Goal: Navigation & Orientation: Find specific page/section

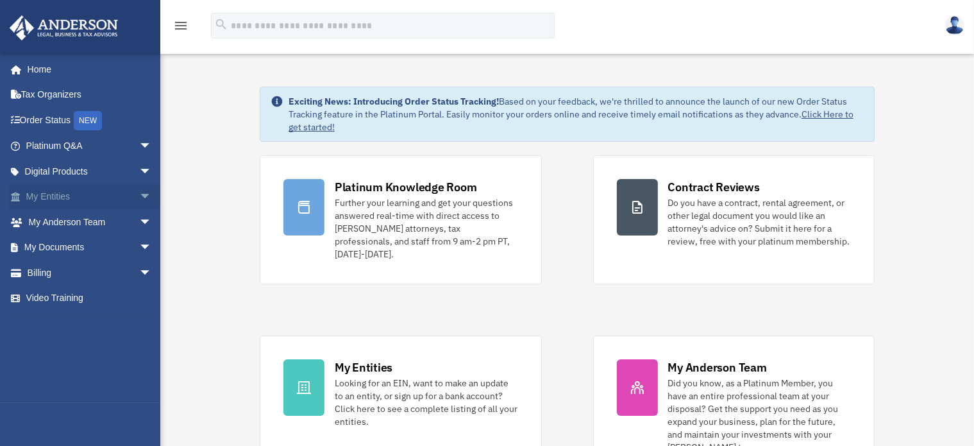
click at [139, 197] on span "arrow_drop_down" at bounding box center [152, 197] width 26 height 26
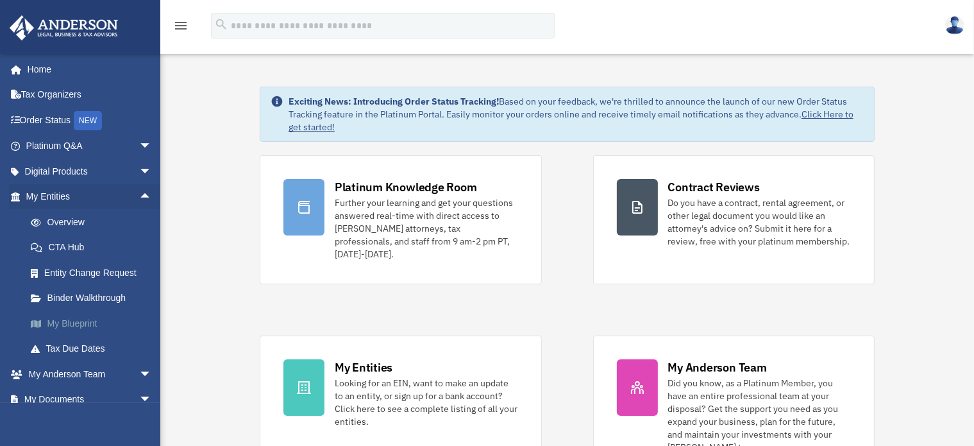
click at [96, 323] on link "My Blueprint" at bounding box center [94, 323] width 153 height 26
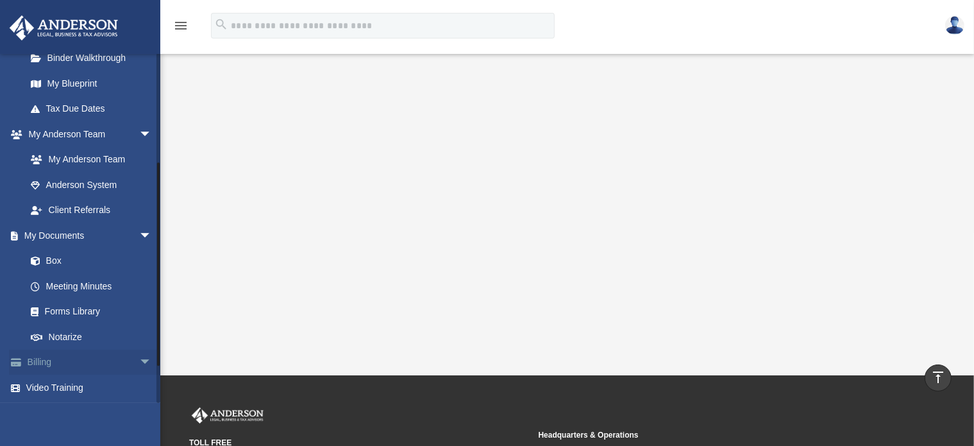
scroll to position [47, 0]
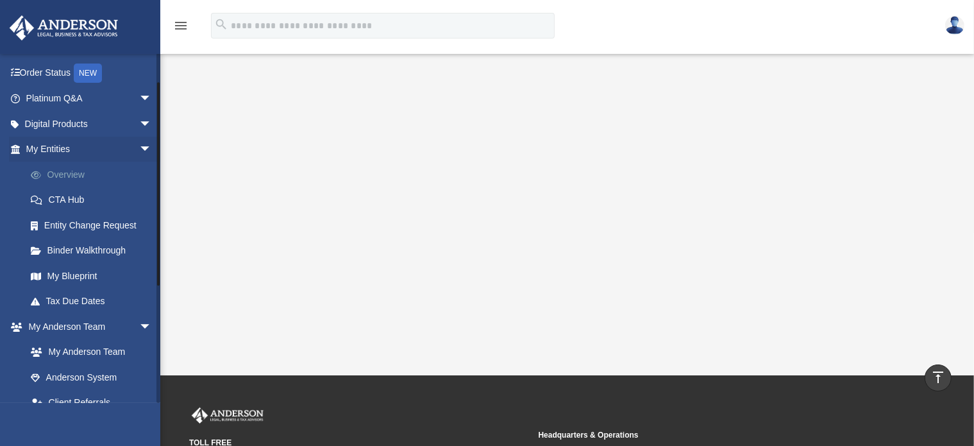
click at [90, 177] on link "Overview" at bounding box center [94, 175] width 153 height 26
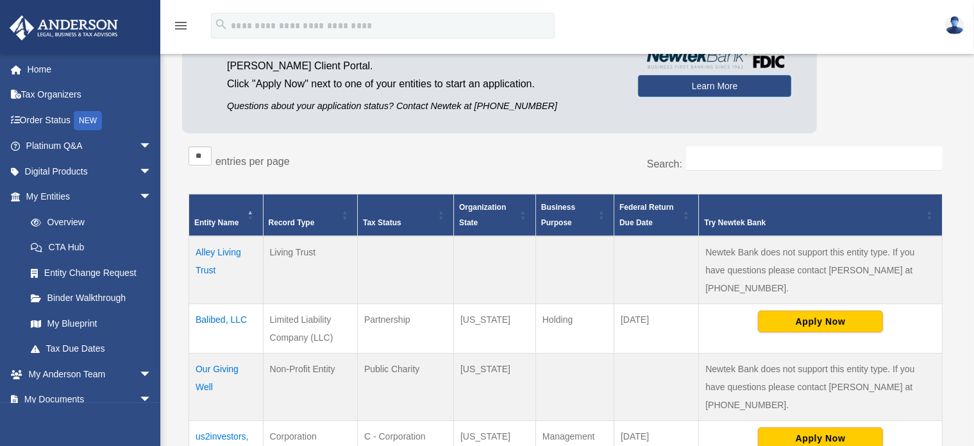
scroll to position [192, 0]
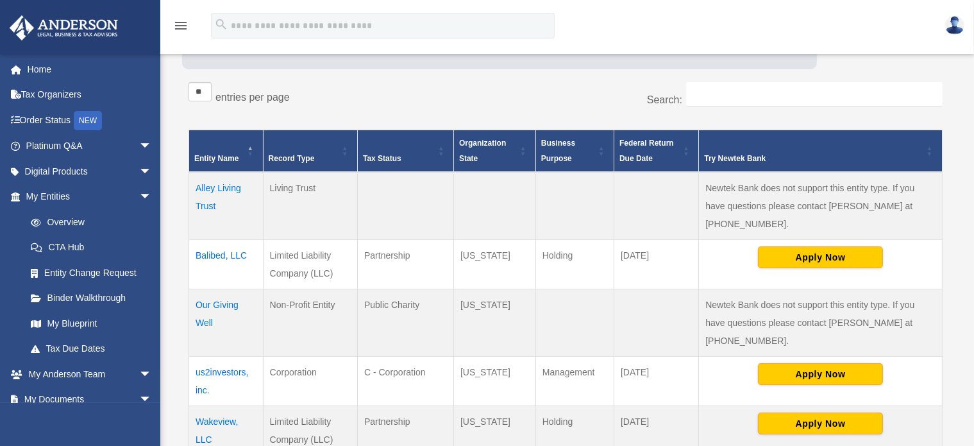
click at [216, 356] on td "us2investors, inc." at bounding box center [226, 380] width 74 height 49
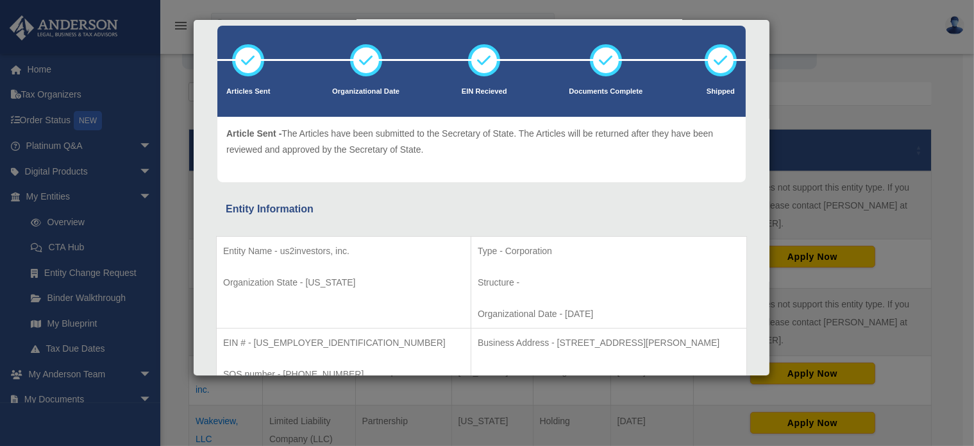
scroll to position [257, 0]
